Goal: Check status

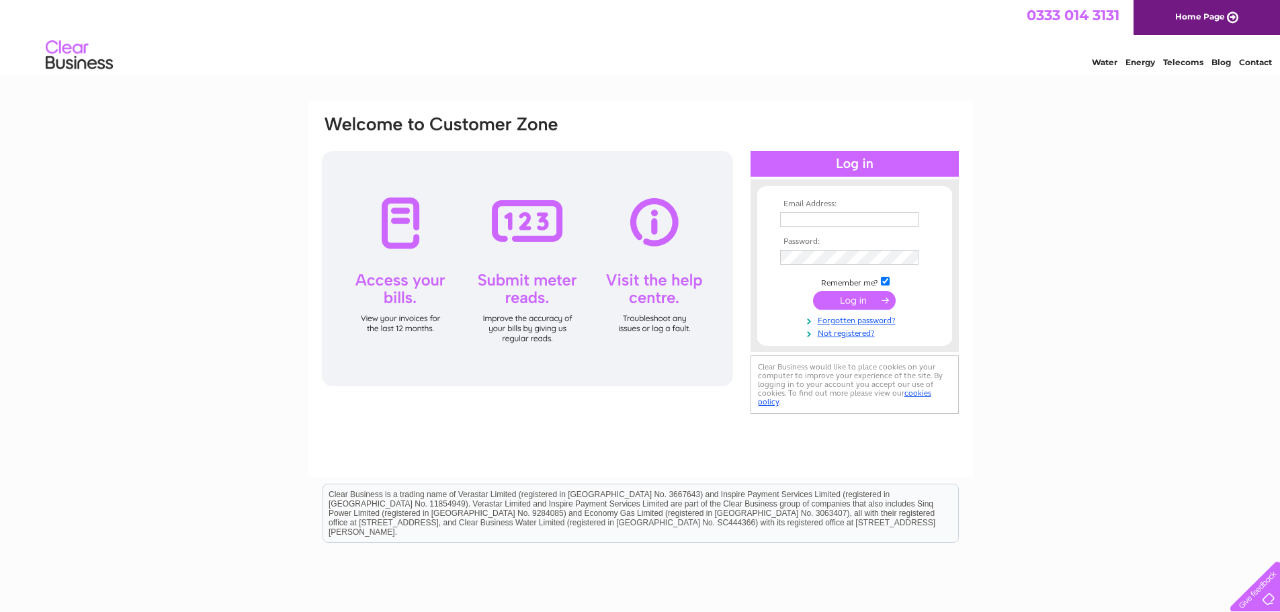
type input "[EMAIL_ADDRESS][DOMAIN_NAME]"
click at [860, 303] on input "submit" at bounding box center [854, 300] width 83 height 19
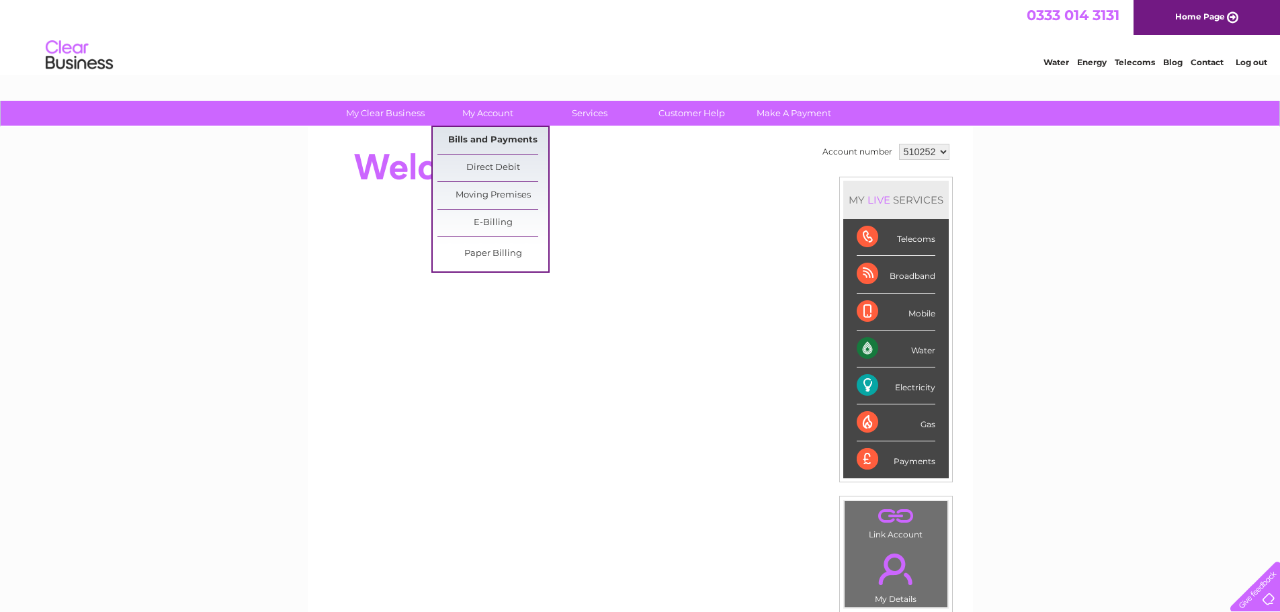
click at [499, 137] on link "Bills and Payments" at bounding box center [492, 140] width 111 height 27
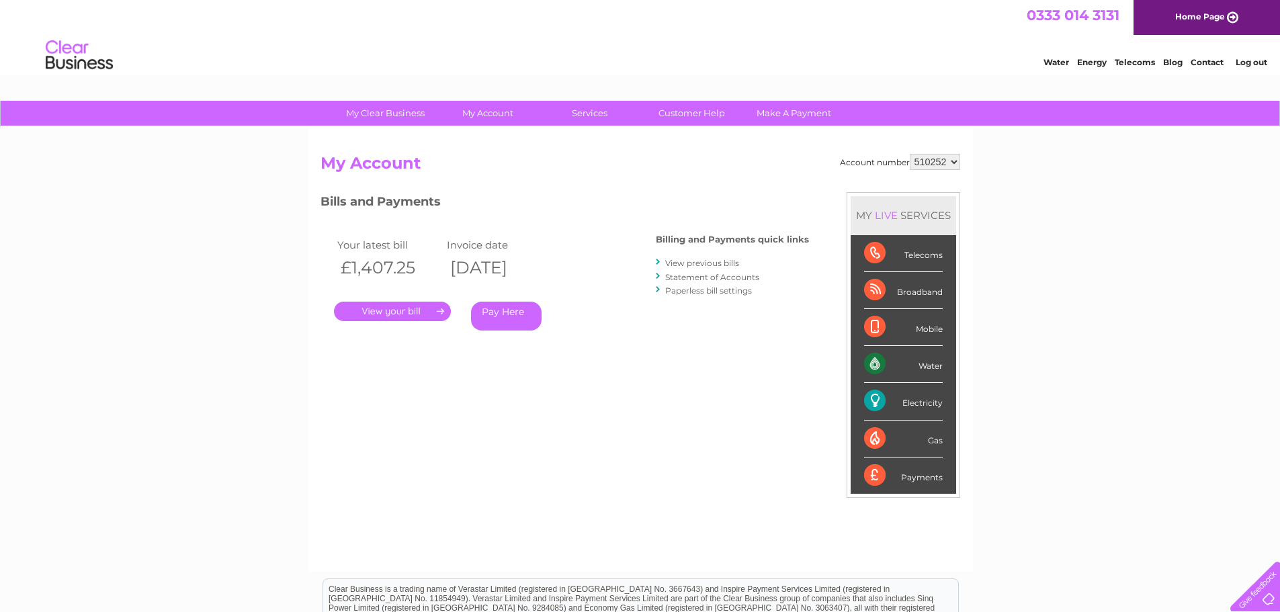
click at [413, 310] on link "." at bounding box center [392, 311] width 117 height 19
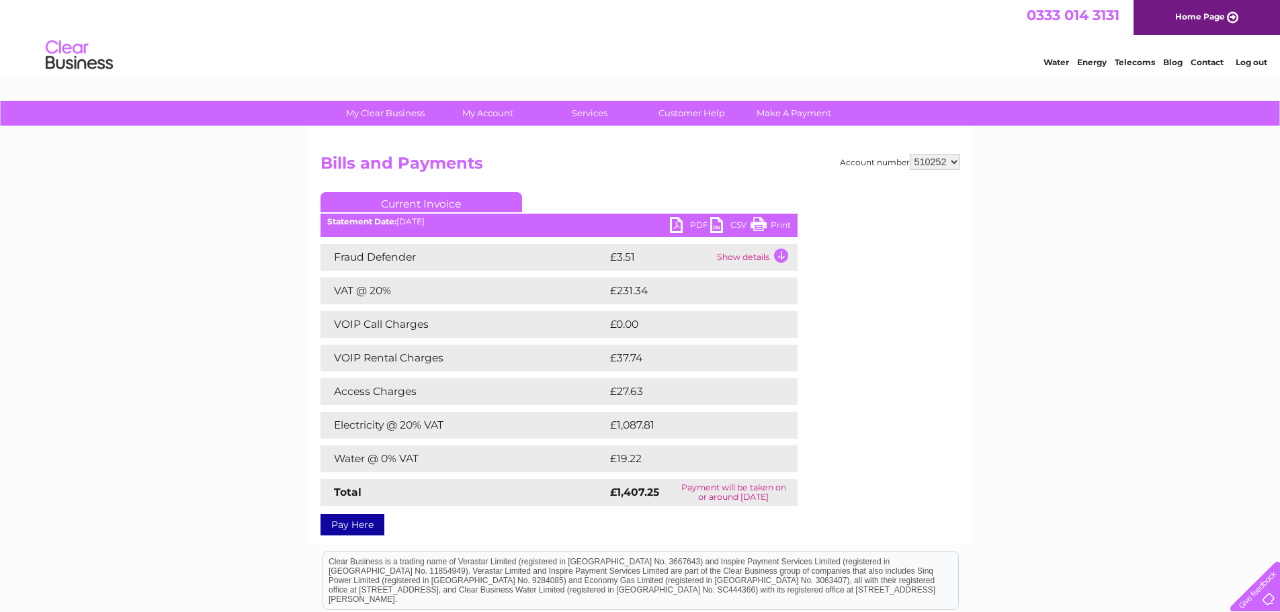
click at [765, 220] on link "Print" at bounding box center [771, 226] width 40 height 19
